Goal: Transaction & Acquisition: Purchase product/service

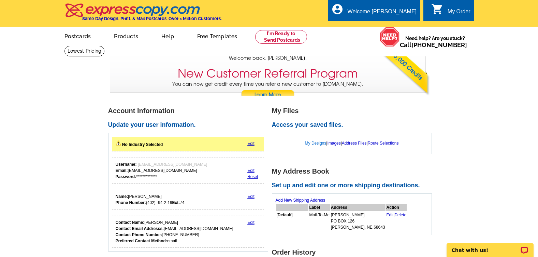
click at [318, 143] on link "My Designs" at bounding box center [315, 143] width 21 height 5
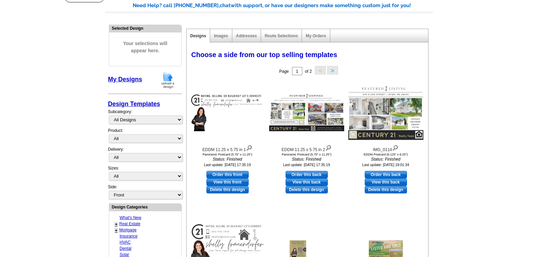
scroll to position [34, 0]
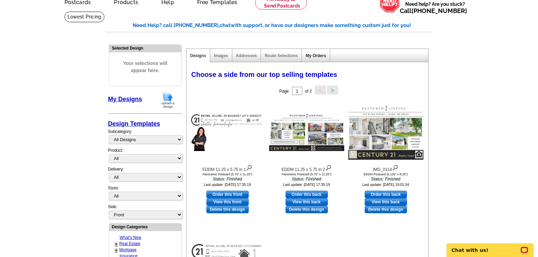
click at [311, 57] on link "My Orders" at bounding box center [316, 55] width 20 height 5
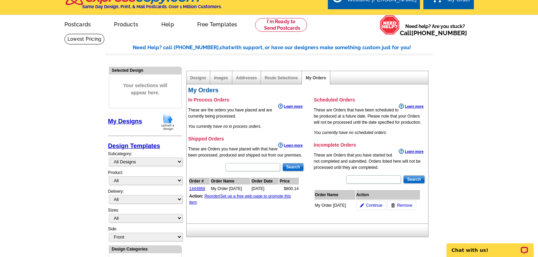
scroll to position [0, 0]
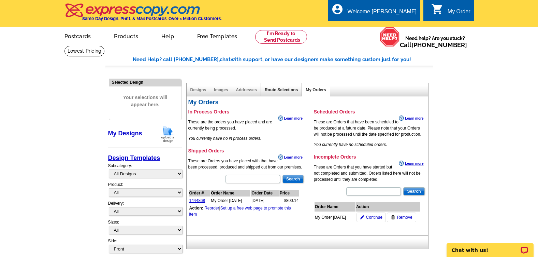
click at [278, 92] on link "Route Selections" at bounding box center [281, 89] width 33 height 5
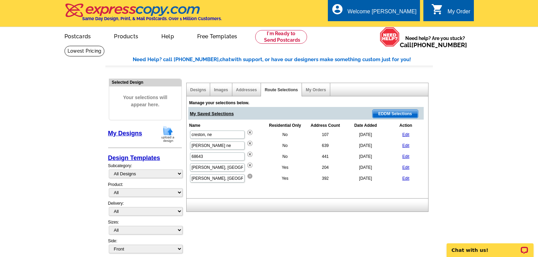
click at [249, 177] on img at bounding box center [249, 175] width 5 height 5
click at [393, 113] on span "EDDM Selections" at bounding box center [394, 113] width 45 height 8
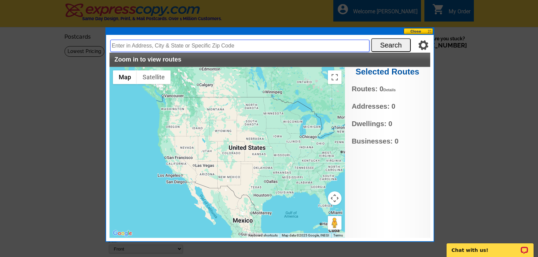
click at [170, 45] on input "text" at bounding box center [239, 46] width 259 height 12
type input "[STREET_ADDRESS]"
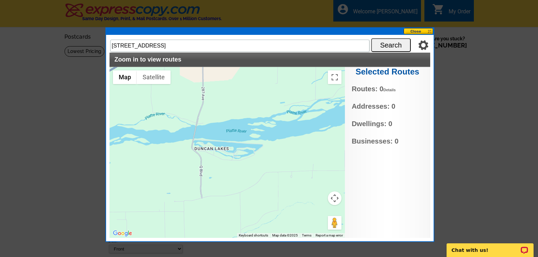
click at [217, 147] on div at bounding box center [226, 152] width 235 height 171
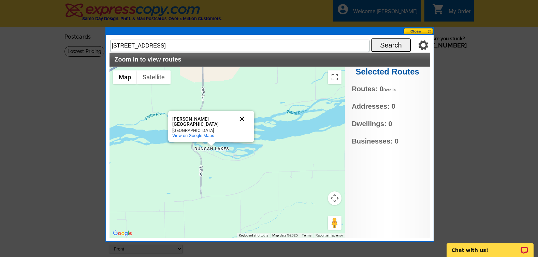
click at [242, 112] on button "Close" at bounding box center [242, 119] width 16 height 16
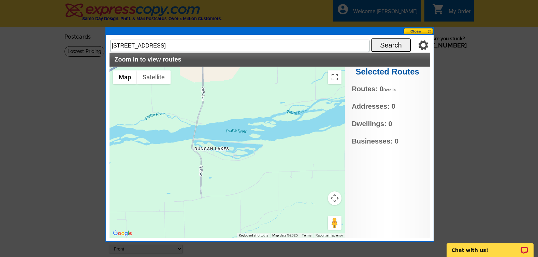
click at [425, 41] on img at bounding box center [423, 45] width 10 height 10
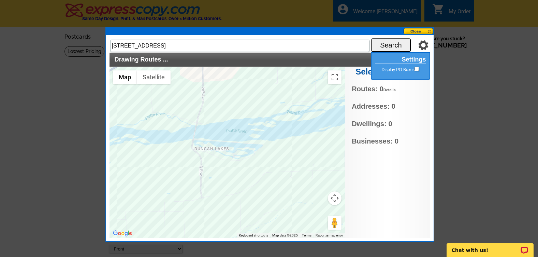
click at [424, 43] on img at bounding box center [423, 45] width 10 height 10
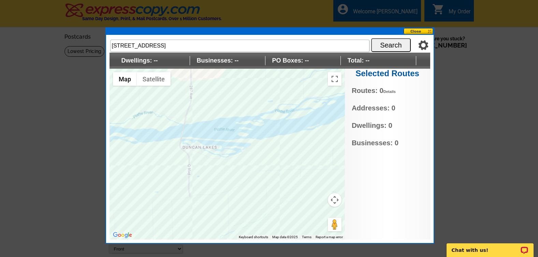
drag, startPoint x: 183, startPoint y: 134, endPoint x: 309, endPoint y: 106, distance: 129.5
click at [174, 131] on div at bounding box center [226, 154] width 235 height 171
click at [334, 78] on button "Toggle fullscreen view" at bounding box center [335, 79] width 14 height 14
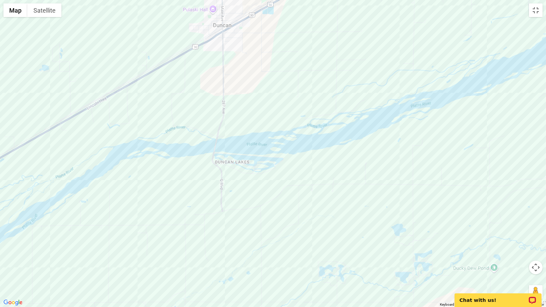
drag, startPoint x: 205, startPoint y: 130, endPoint x: 190, endPoint y: 146, distance: 21.5
click at [190, 146] on div at bounding box center [273, 153] width 546 height 307
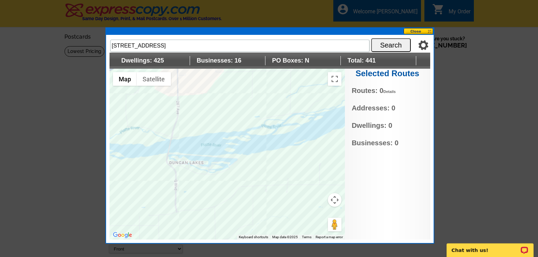
click at [197, 161] on div at bounding box center [226, 154] width 235 height 171
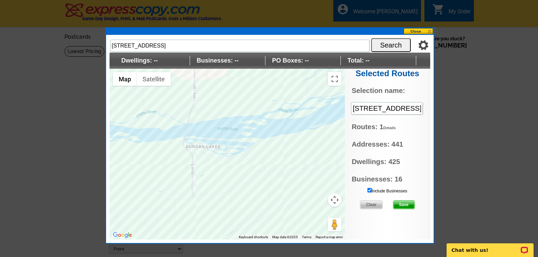
drag, startPoint x: 195, startPoint y: 162, endPoint x: 213, endPoint y: 146, distance: 23.7
click at [213, 146] on div at bounding box center [226, 154] width 235 height 171
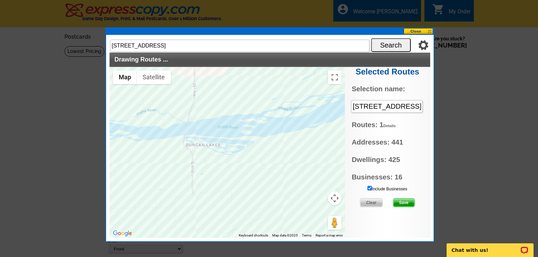
click at [369, 188] on div "Include Businesses Clear Save" at bounding box center [387, 198] width 85 height 25
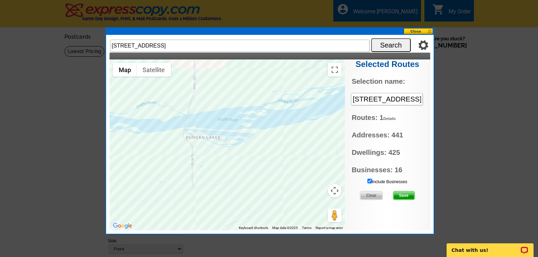
click at [369, 182] on input "Include Businesses" at bounding box center [369, 180] width 4 height 4
click at [371, 181] on input "Include Businesses" at bounding box center [369, 180] width 4 height 4
click at [370, 180] on input "Include Businesses" at bounding box center [369, 180] width 4 height 4
drag, startPoint x: 354, startPoint y: 98, endPoint x: 455, endPoint y: 91, distance: 101.9
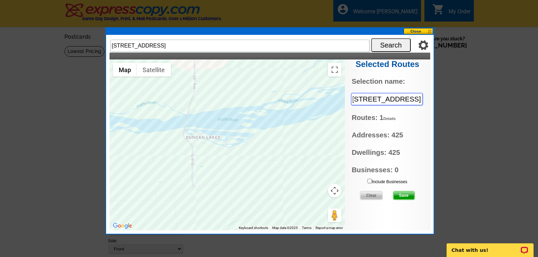
type input "[PERSON_NAME][GEOGRAPHIC_DATA]"
click at [360, 98] on input "[STREET_ADDRESS]" at bounding box center [387, 99] width 72 height 13
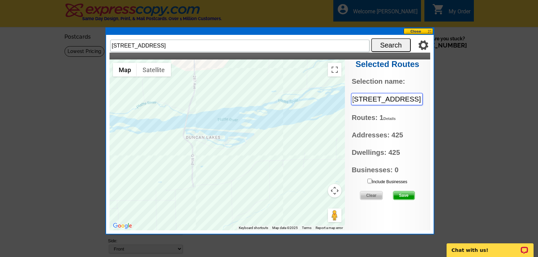
drag, startPoint x: 353, startPoint y: 99, endPoint x: 470, endPoint y: 92, distance: 116.5
type input "[PERSON_NAME][GEOGRAPHIC_DATA]"
click at [411, 117] on span "Routes: 1 Details" at bounding box center [387, 117] width 71 height 11
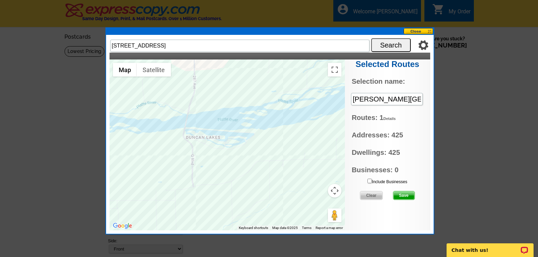
click at [401, 194] on span "Save" at bounding box center [403, 195] width 21 height 8
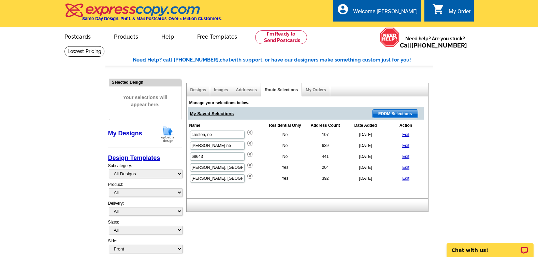
click at [214, 113] on span "My Saved Selections" at bounding box center [212, 112] width 44 height 10
click at [384, 115] on span "EDDM Selections" at bounding box center [394, 113] width 45 height 8
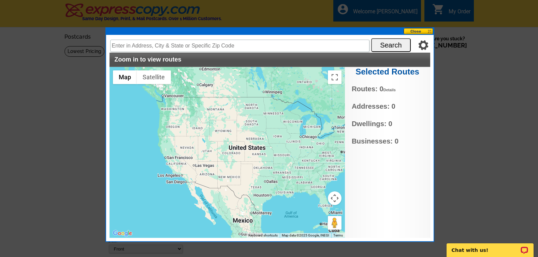
click at [423, 30] on button at bounding box center [419, 31] width 30 height 6
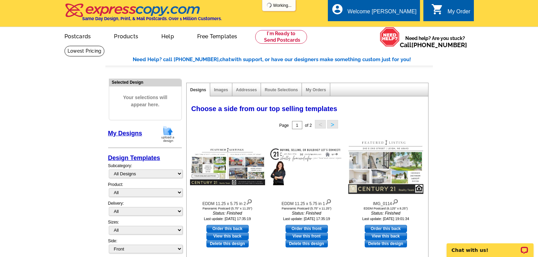
click at [271, 85] on div "Route Selections" at bounding box center [281, 89] width 41 height 13
click at [275, 89] on link "Route Selections" at bounding box center [281, 89] width 33 height 5
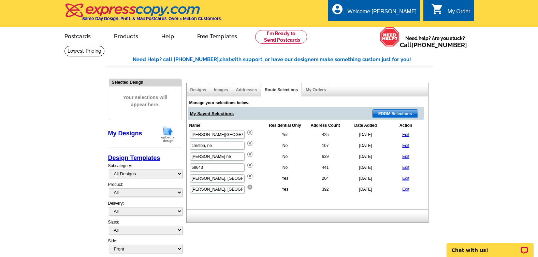
drag, startPoint x: 249, startPoint y: 187, endPoint x: 304, endPoint y: 16, distance: 179.2
click at [249, 187] on img at bounding box center [249, 186] width 5 height 5
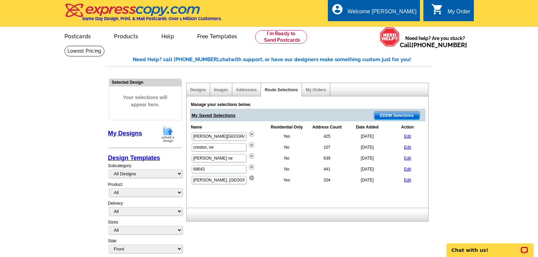
drag, startPoint x: 251, startPoint y: 177, endPoint x: 305, endPoint y: 23, distance: 163.4
click at [251, 177] on img at bounding box center [251, 177] width 5 height 5
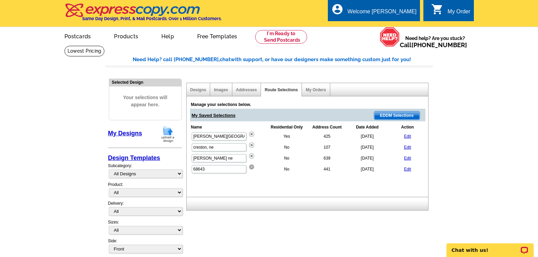
drag, startPoint x: 251, startPoint y: 166, endPoint x: 307, endPoint y: 19, distance: 157.0
click at [251, 166] on img at bounding box center [251, 166] width 5 height 5
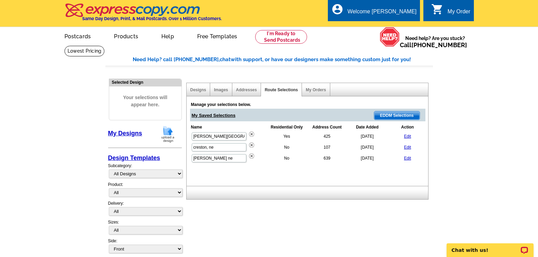
click at [251, 157] on img at bounding box center [251, 155] width 5 height 5
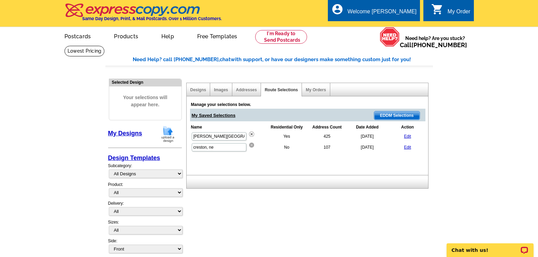
click at [251, 147] on img at bounding box center [251, 144] width 5 height 5
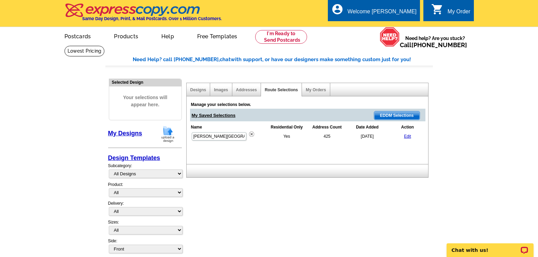
click at [244, 87] on div "Addresses" at bounding box center [246, 89] width 29 height 13
click at [247, 89] on link "Addresses" at bounding box center [246, 89] width 21 height 5
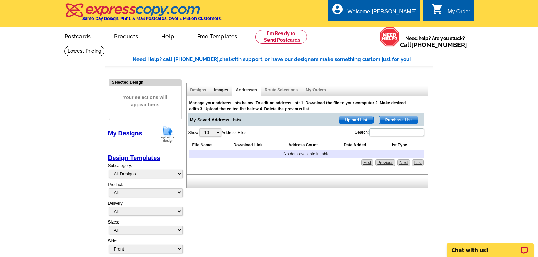
click at [224, 88] on link "Images" at bounding box center [221, 89] width 14 height 5
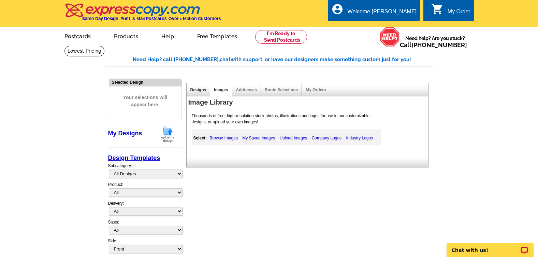
click at [203, 89] on link "Designs" at bounding box center [198, 89] width 16 height 5
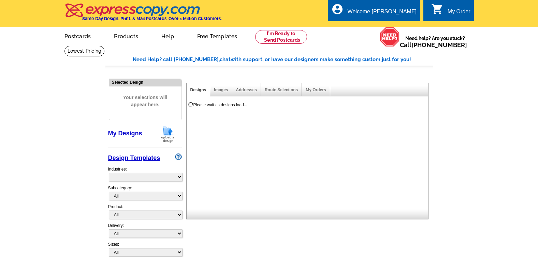
select select "785"
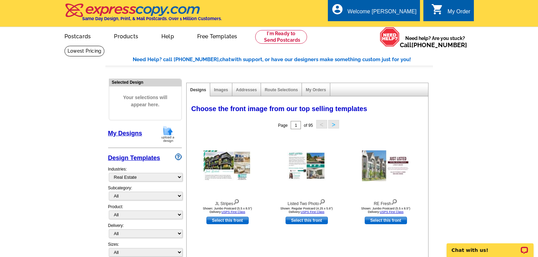
click at [315, 87] on div "My Orders" at bounding box center [316, 89] width 28 height 13
click at [310, 91] on link "My Orders" at bounding box center [316, 89] width 20 height 5
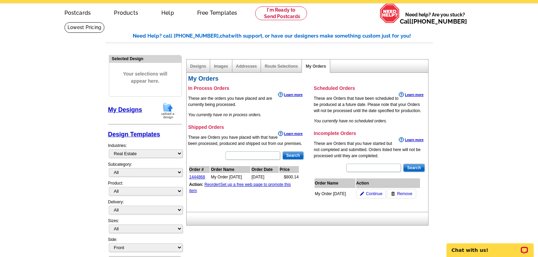
scroll to position [34, 0]
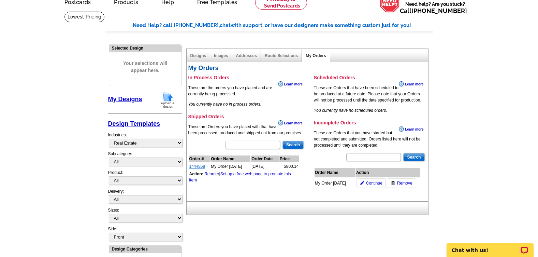
click at [196, 165] on link "1444868" at bounding box center [197, 166] width 16 height 5
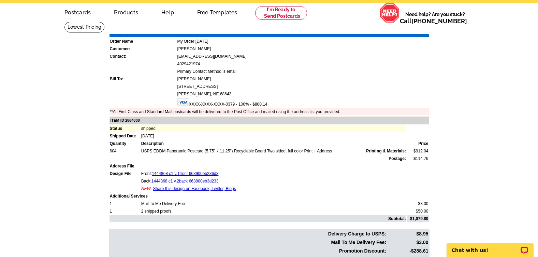
scroll to position [68, 0]
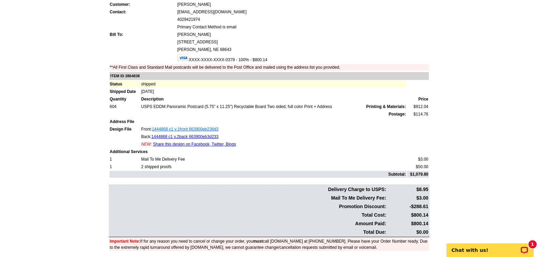
click at [170, 128] on link "1444868 c1 v.1front 663900eb236d3" at bounding box center [185, 129] width 67 height 5
click at [180, 136] on link "1444868 c1 v.2back 663900eb3d233" at bounding box center [184, 136] width 67 height 5
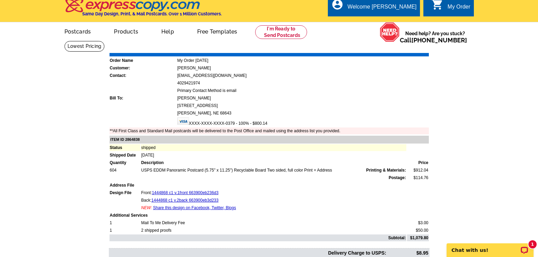
scroll to position [0, 0]
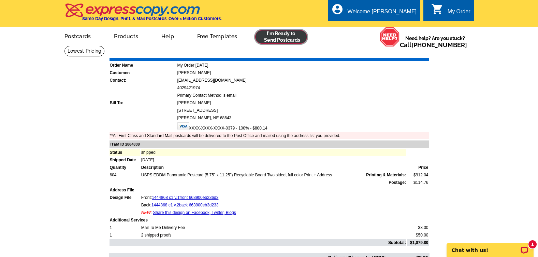
click at [264, 39] on link at bounding box center [281, 37] width 52 height 14
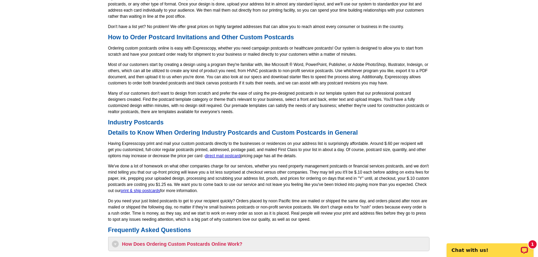
scroll to position [409, 0]
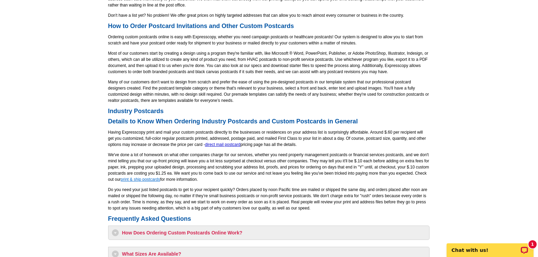
click at [137, 180] on link "print & ship postcards" at bounding box center [140, 179] width 39 height 5
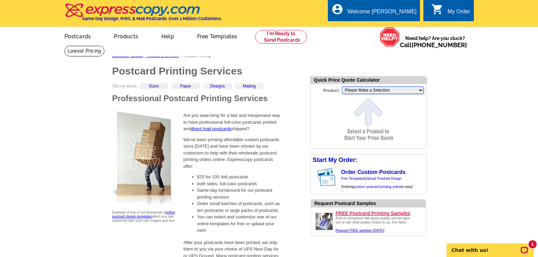
click at [379, 93] on select "Please Make a Selection Jumbo Postcard (5.5" x 8.5") Regular Postcard (4.25" x …" at bounding box center [383, 90] width 82 height 8
select select "14"
click at [342, 87] on select "Please Make a Selection Jumbo Postcard (5.5" x 8.5") Regular Postcard (4.25" x …" at bounding box center [383, 90] width 82 height 8
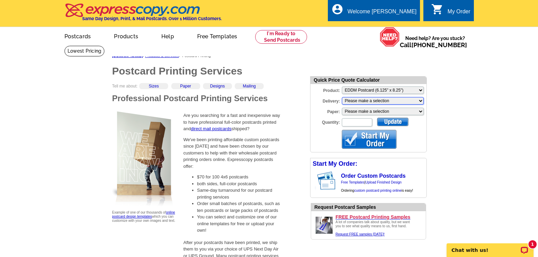
click at [349, 99] on select "Please make a selection Print + Address+USPS First Class Print-Only+Shipped To …" at bounding box center [383, 101] width 82 height 8
select select "3"
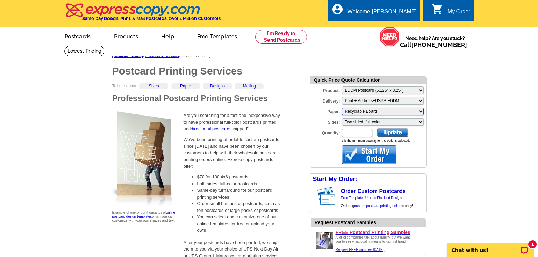
click at [367, 113] on select "Please make a selection Recyclable Board" at bounding box center [383, 111] width 82 height 8
click at [358, 109] on select "Please make a selection Recyclable Board" at bounding box center [383, 111] width 82 height 8
click at [349, 122] on select "Please make a selection Two sided, full color" at bounding box center [383, 122] width 82 height 8
click at [347, 131] on input "Quantity:" at bounding box center [357, 133] width 30 height 8
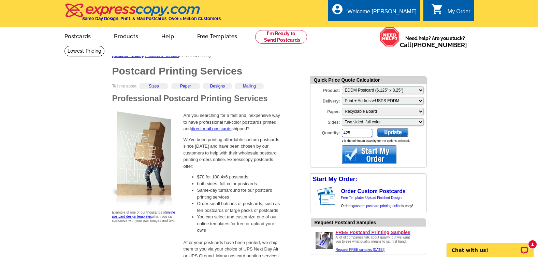
type input "425"
click at [389, 131] on div at bounding box center [392, 132] width 31 height 9
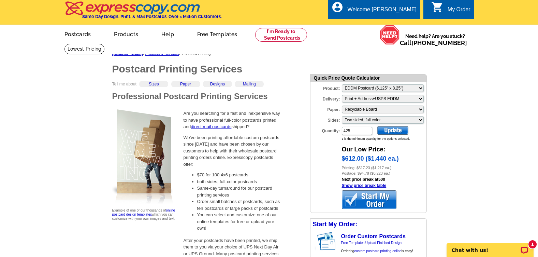
scroll to position [34, 0]
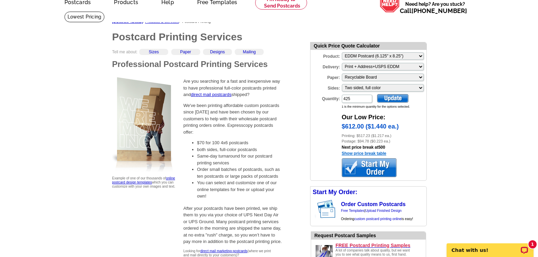
click at [356, 153] on link "Show price break table" at bounding box center [364, 153] width 45 height 5
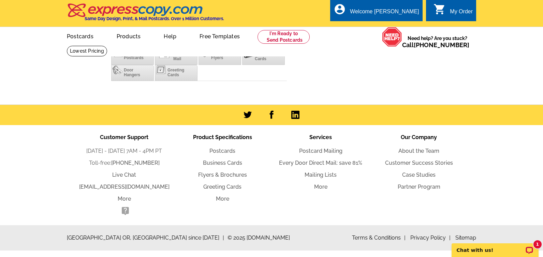
click at [126, 91] on div "Postcards Direct Mail Flyers Business Cards Door Hangers Greeting Cards Save 50…" at bounding box center [199, 68] width 182 height 47
click at [139, 57] on span "Postcards" at bounding box center [134, 57] width 20 height 5
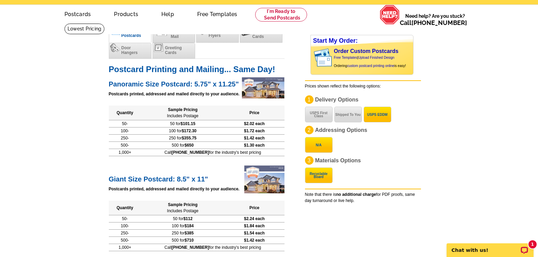
scroll to position [34, 0]
